Goal: Task Accomplishment & Management: Manage account settings

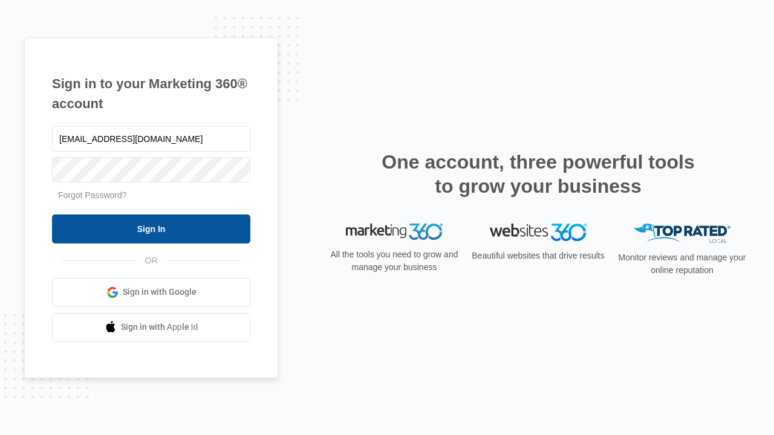
click at [151, 228] on input "Sign In" at bounding box center [151, 229] width 198 height 29
